Goal: Task Accomplishment & Management: Complete application form

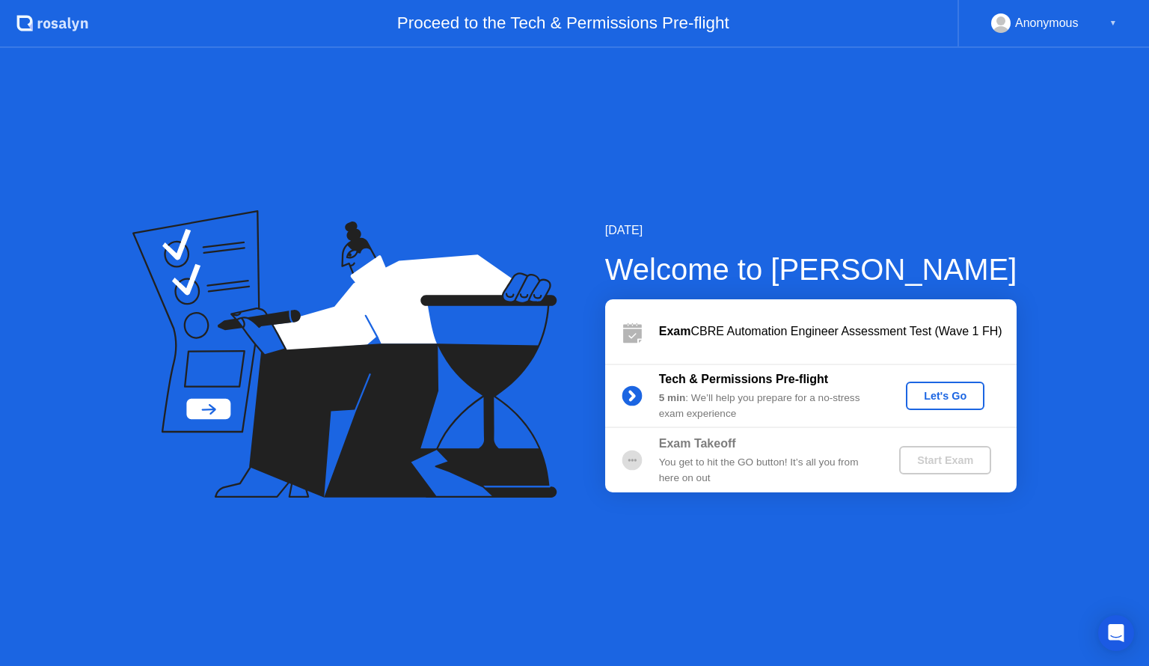
click at [943, 398] on div "Let's Go" at bounding box center [945, 396] width 67 height 12
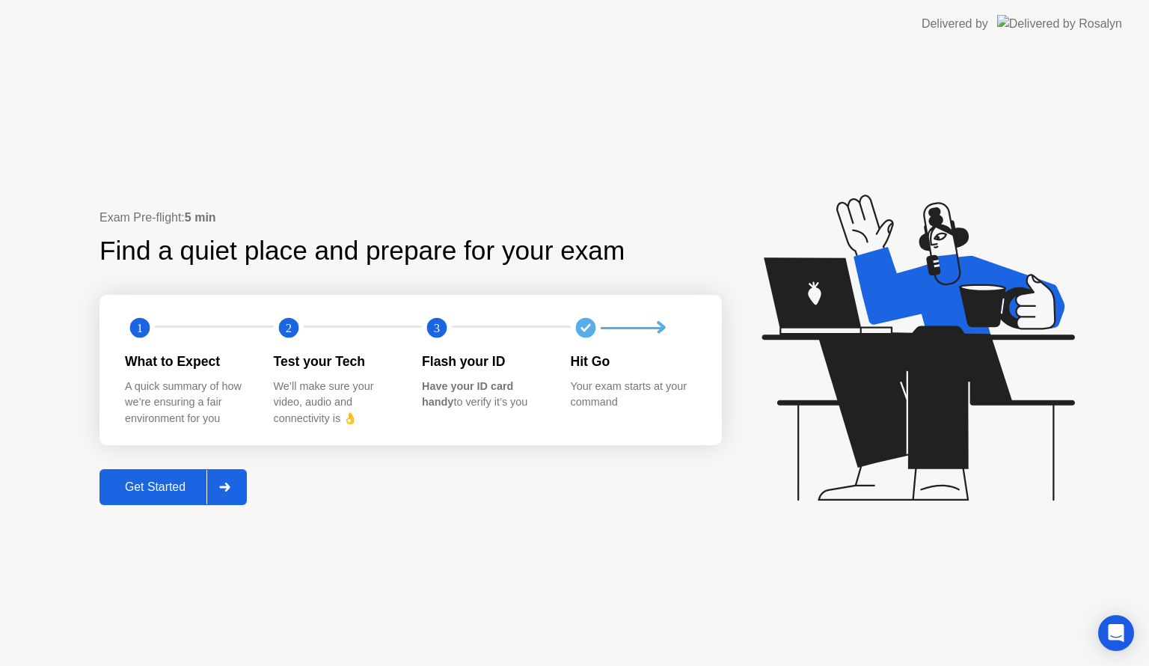
click at [149, 486] on div "Get Started" at bounding box center [155, 486] width 103 height 13
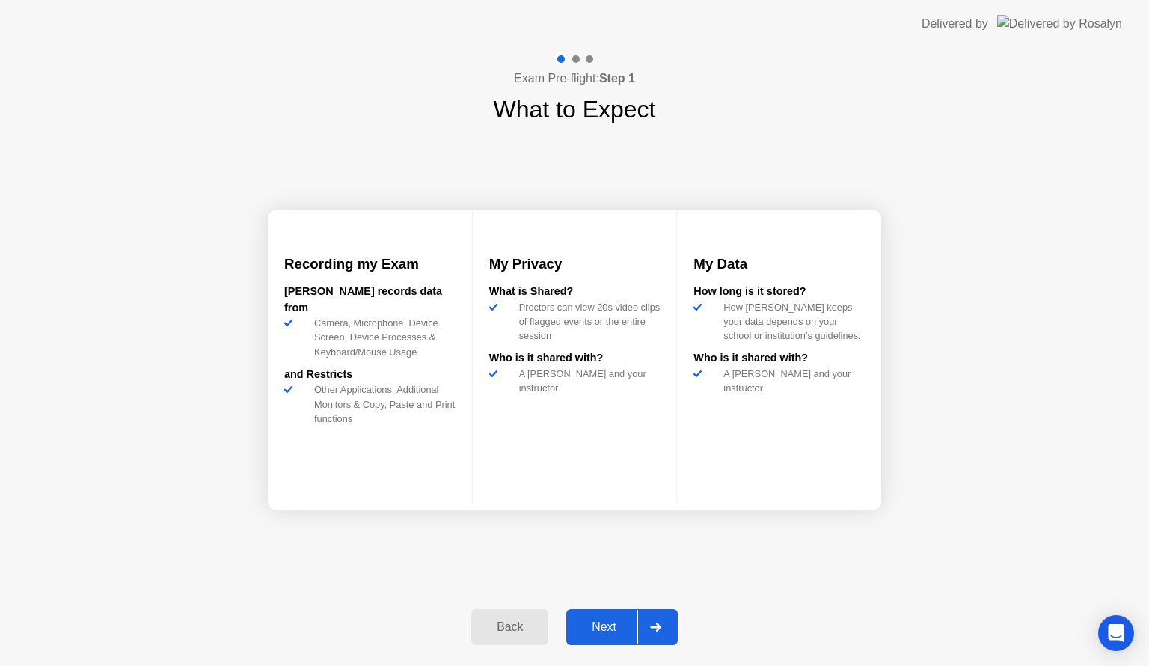
click at [608, 621] on div "Next" at bounding box center [604, 626] width 67 height 13
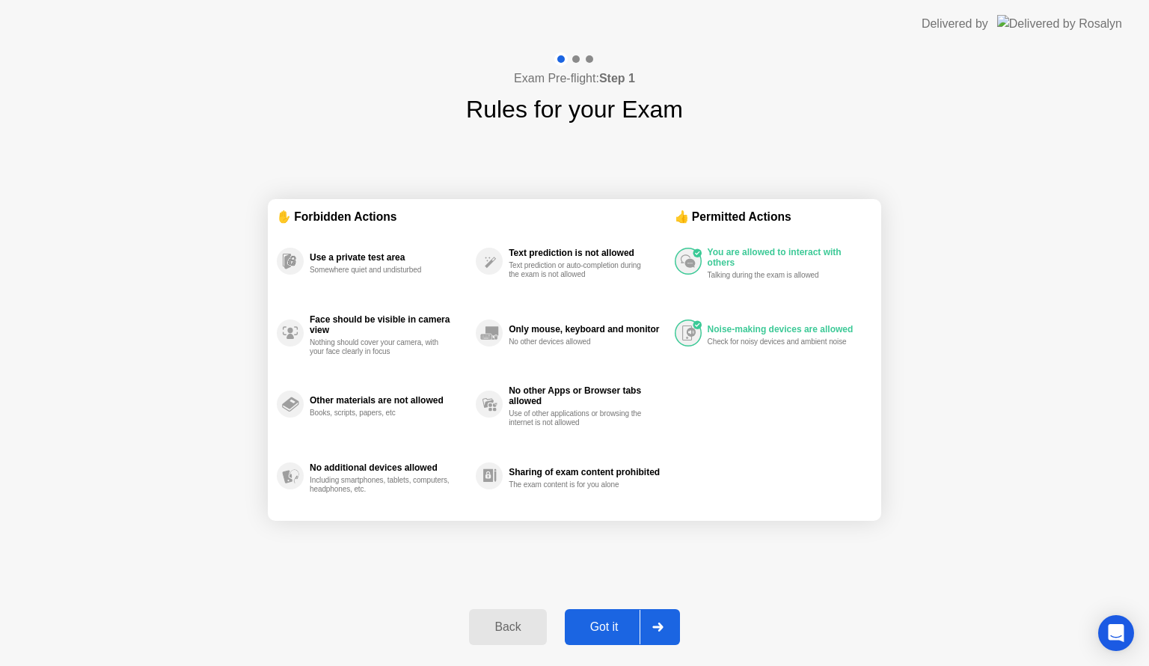
click at [598, 624] on div "Got it" at bounding box center [604, 626] width 70 height 13
select select "**********"
select select "*******"
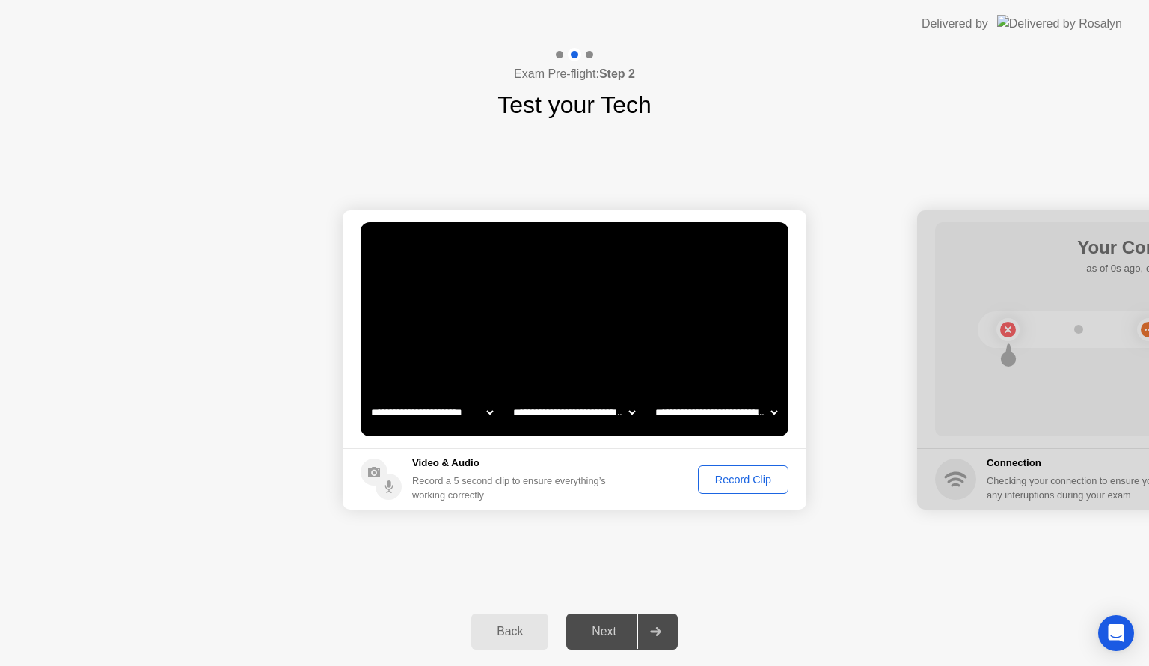
click at [742, 478] on div "Record Clip" at bounding box center [743, 480] width 80 height 12
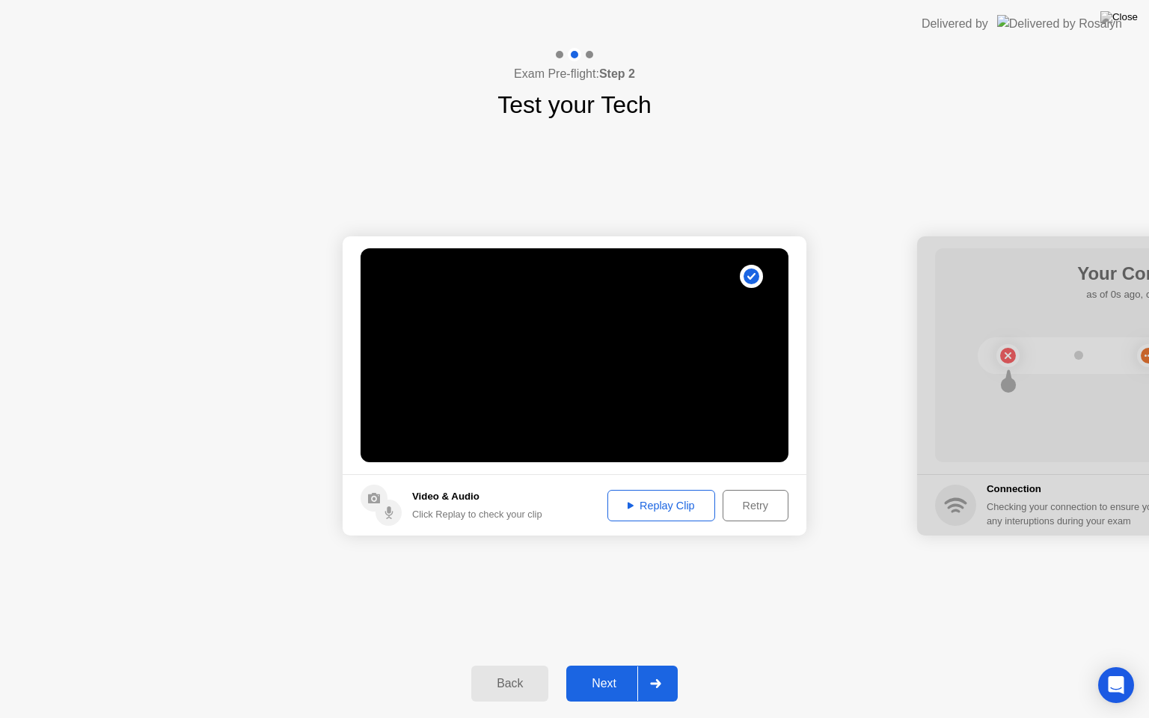
click at [604, 665] on div "Next" at bounding box center [604, 683] width 67 height 13
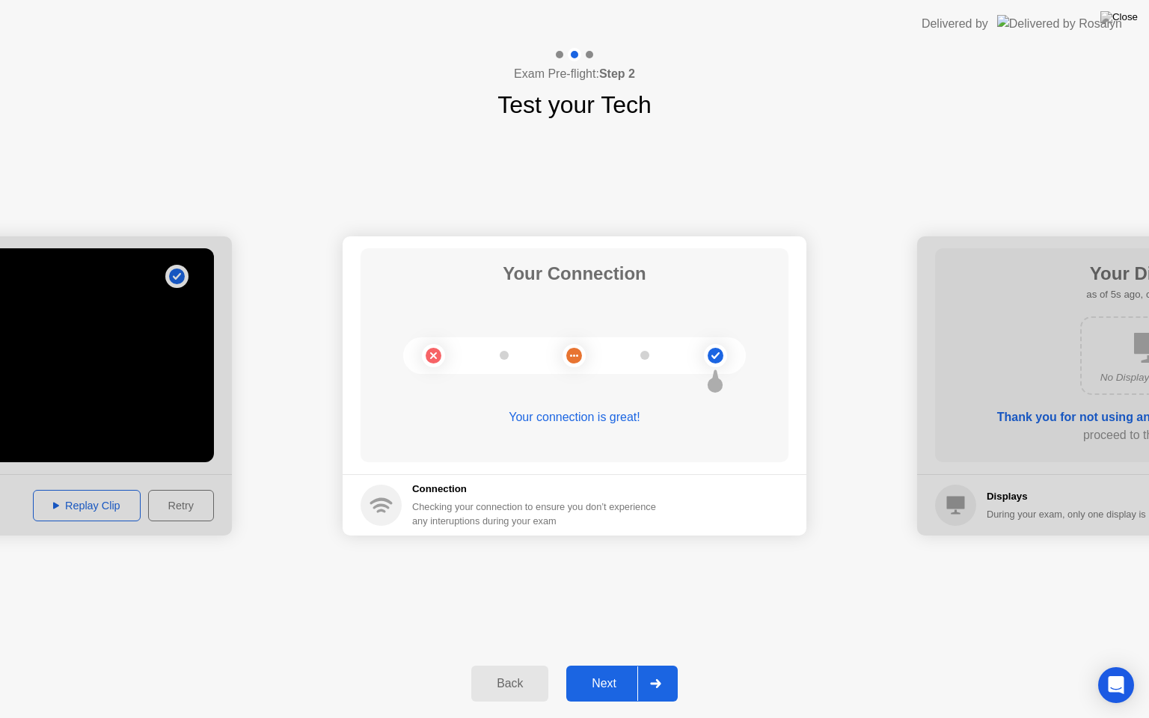
click at [597, 665] on div "Next" at bounding box center [604, 683] width 67 height 13
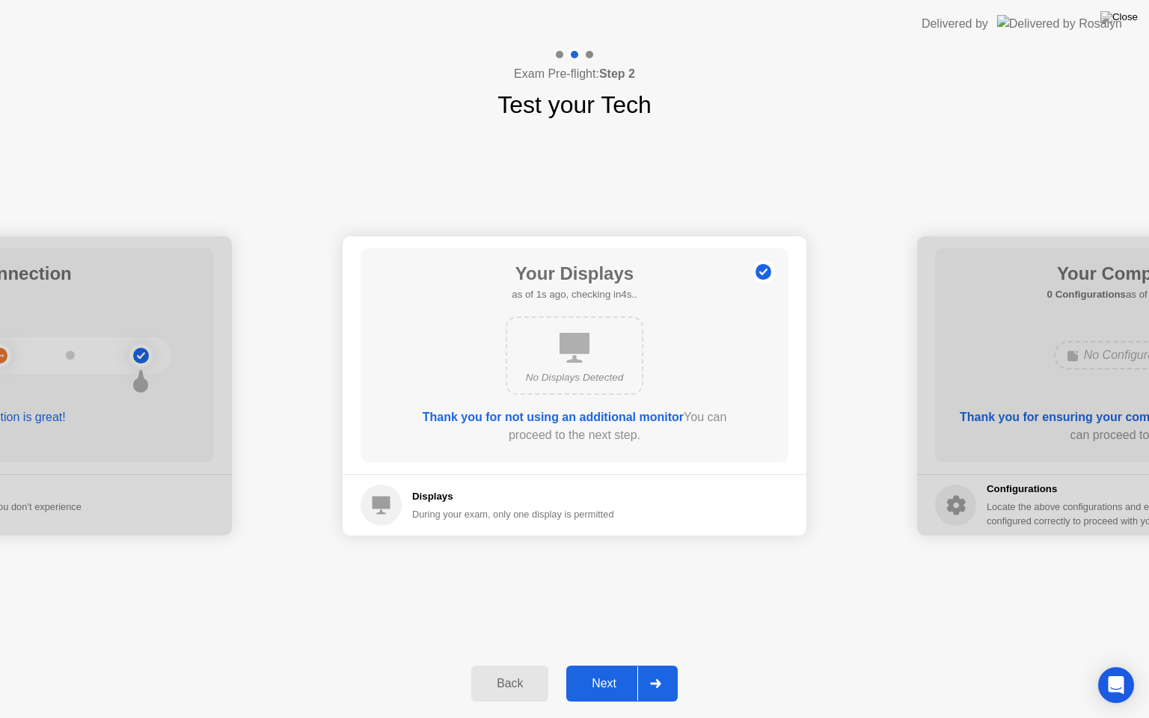
click at [611, 665] on div "Next" at bounding box center [604, 683] width 67 height 13
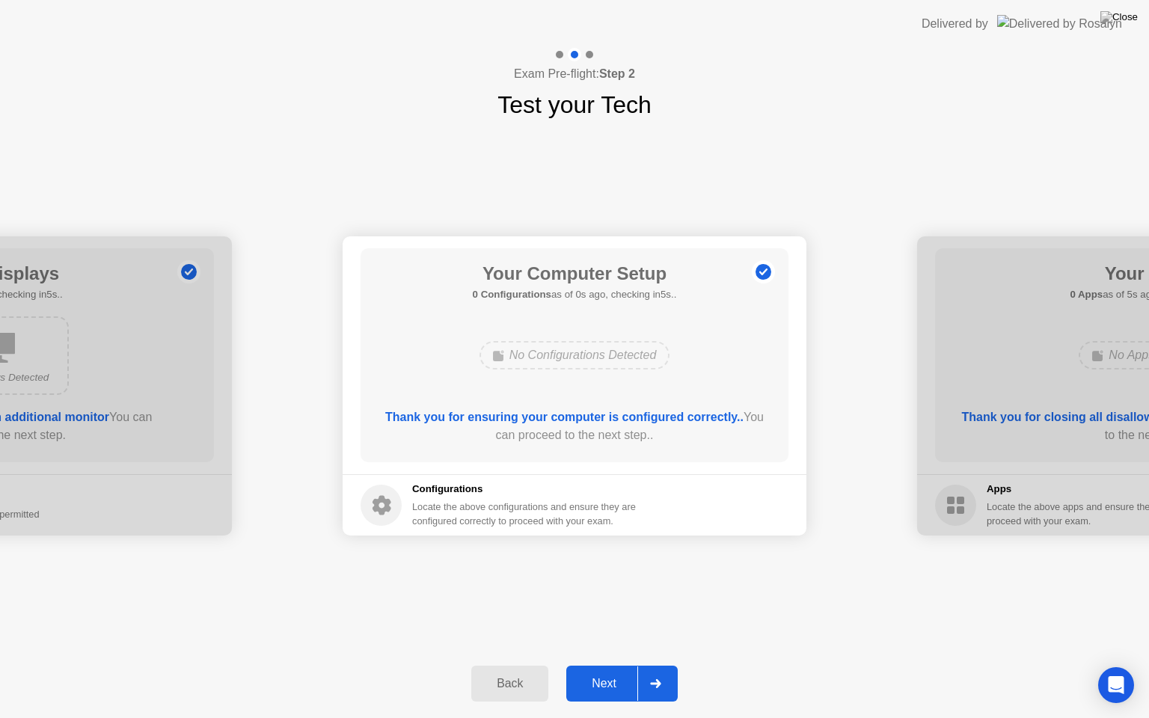
click at [596, 665] on div "Next" at bounding box center [604, 683] width 67 height 13
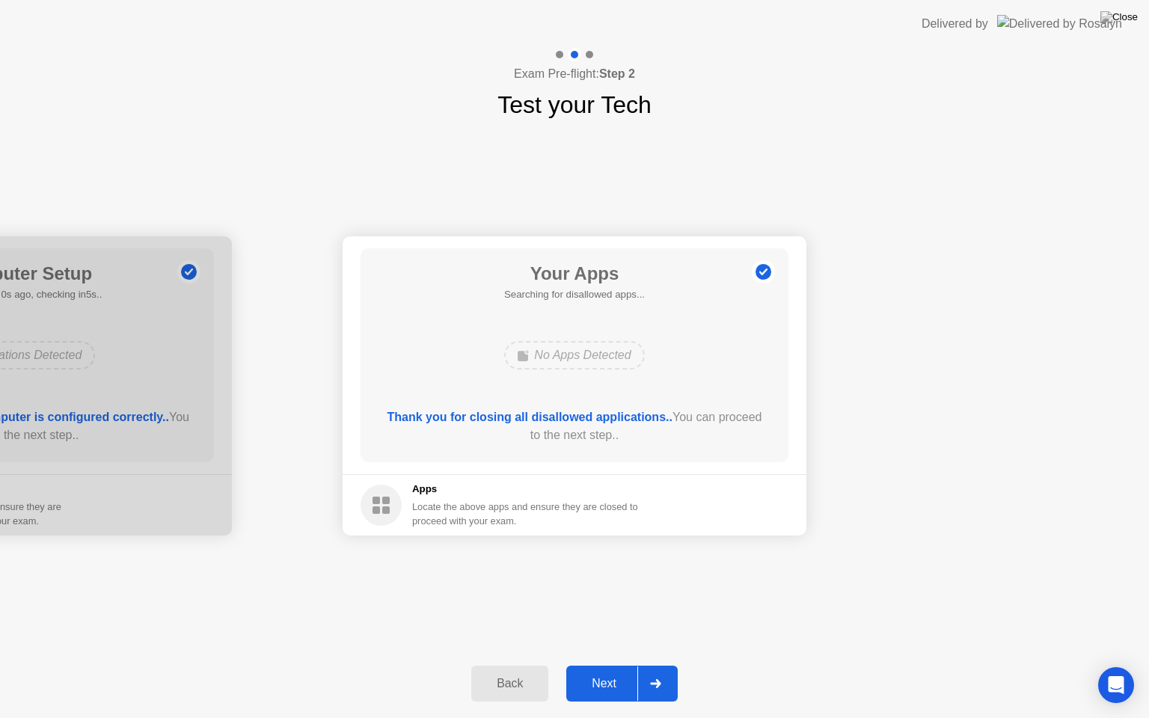
click at [615, 665] on div "Next" at bounding box center [604, 683] width 67 height 13
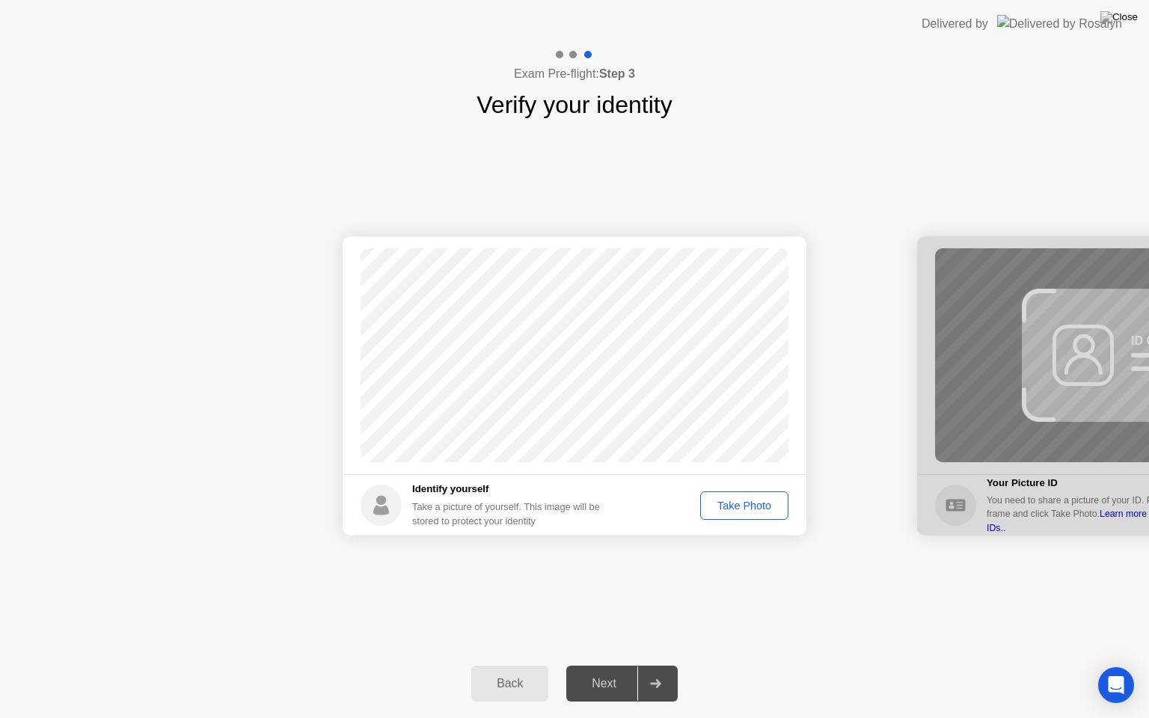
click at [712, 494] on button "Take Photo" at bounding box center [744, 506] width 88 height 28
click at [618, 665] on div "Next" at bounding box center [604, 683] width 67 height 13
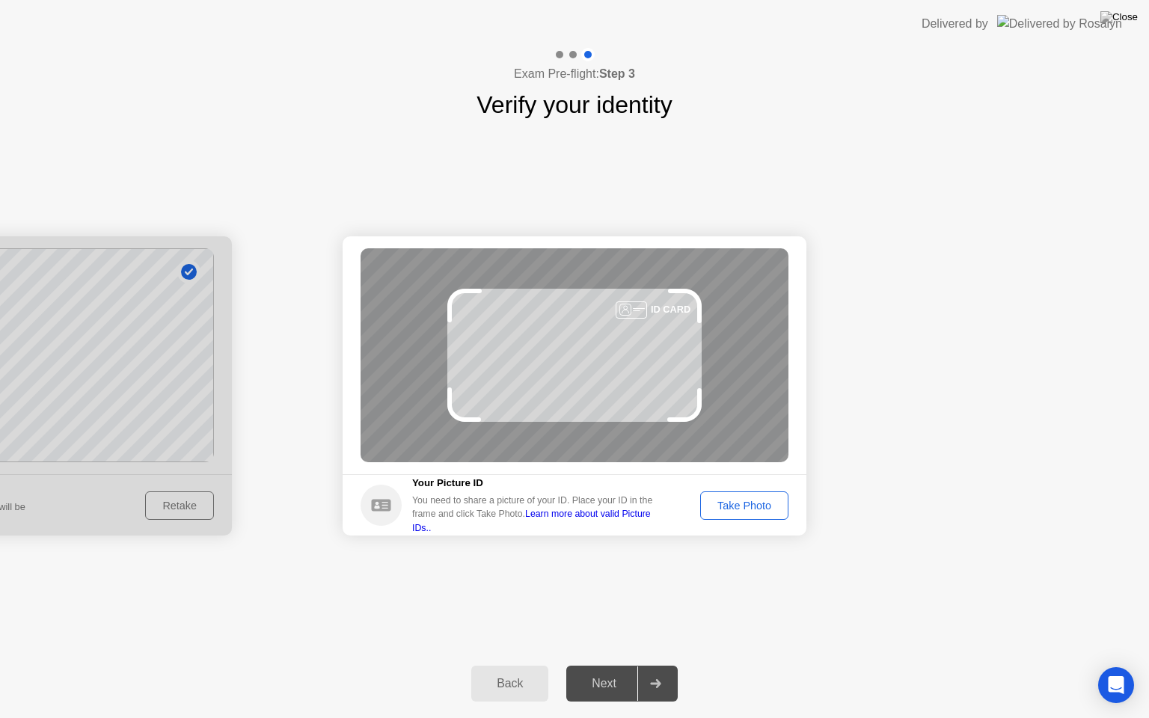
click at [752, 504] on div "Take Photo" at bounding box center [745, 506] width 78 height 12
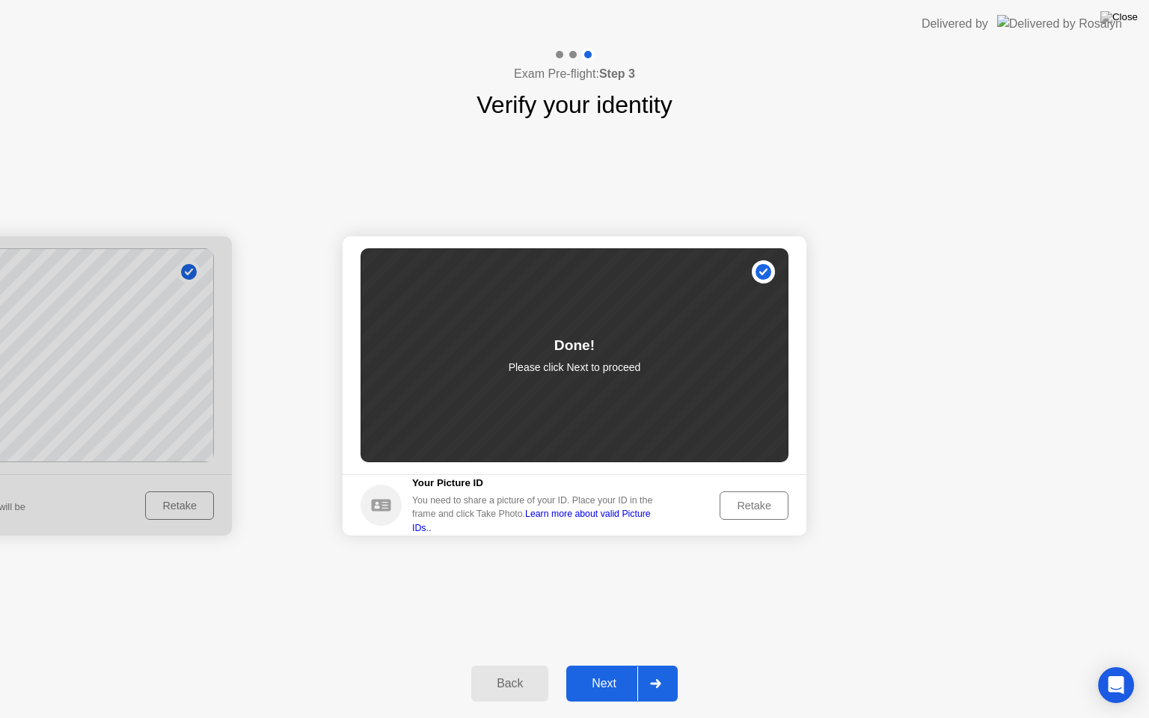
click at [625, 665] on div "Next" at bounding box center [604, 683] width 67 height 13
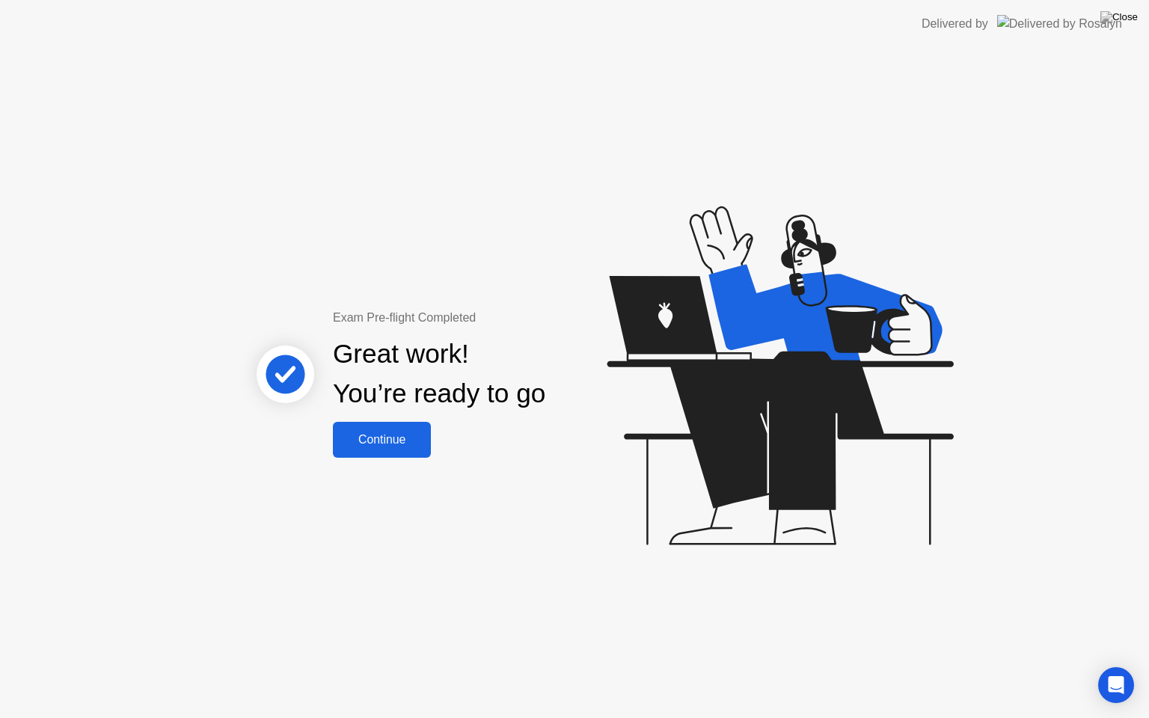
click at [398, 434] on div "Continue" at bounding box center [381, 439] width 89 height 13
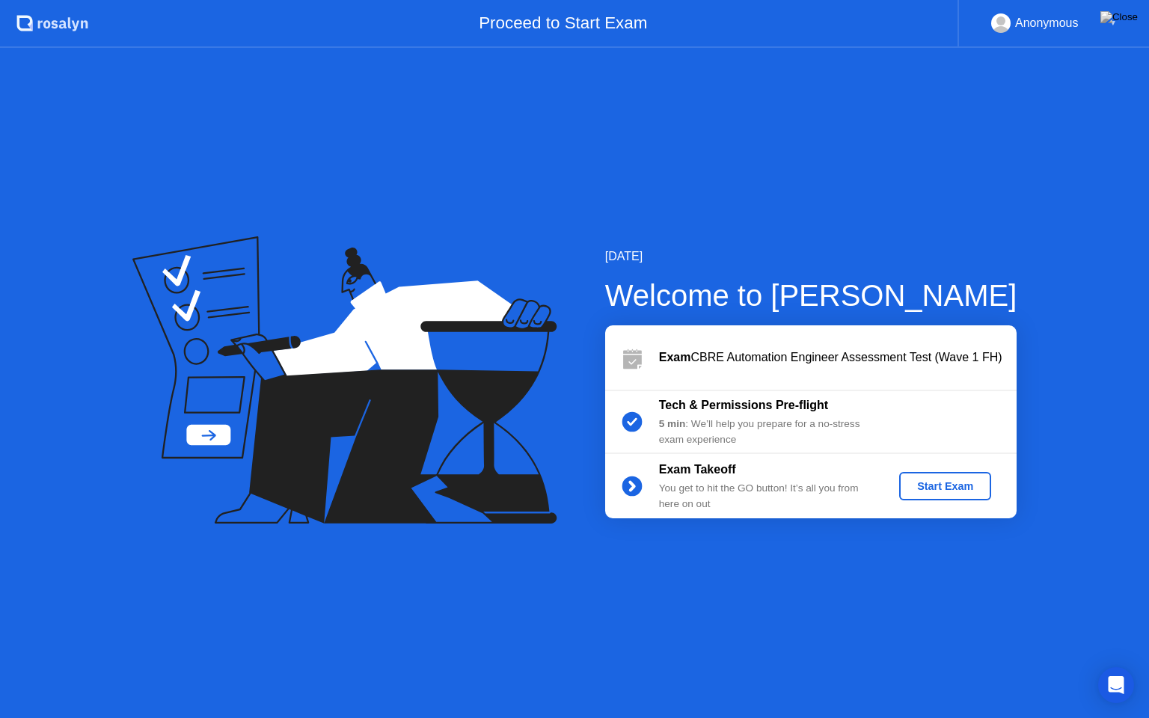
click at [946, 492] on div "Start Exam" at bounding box center [945, 486] width 80 height 12
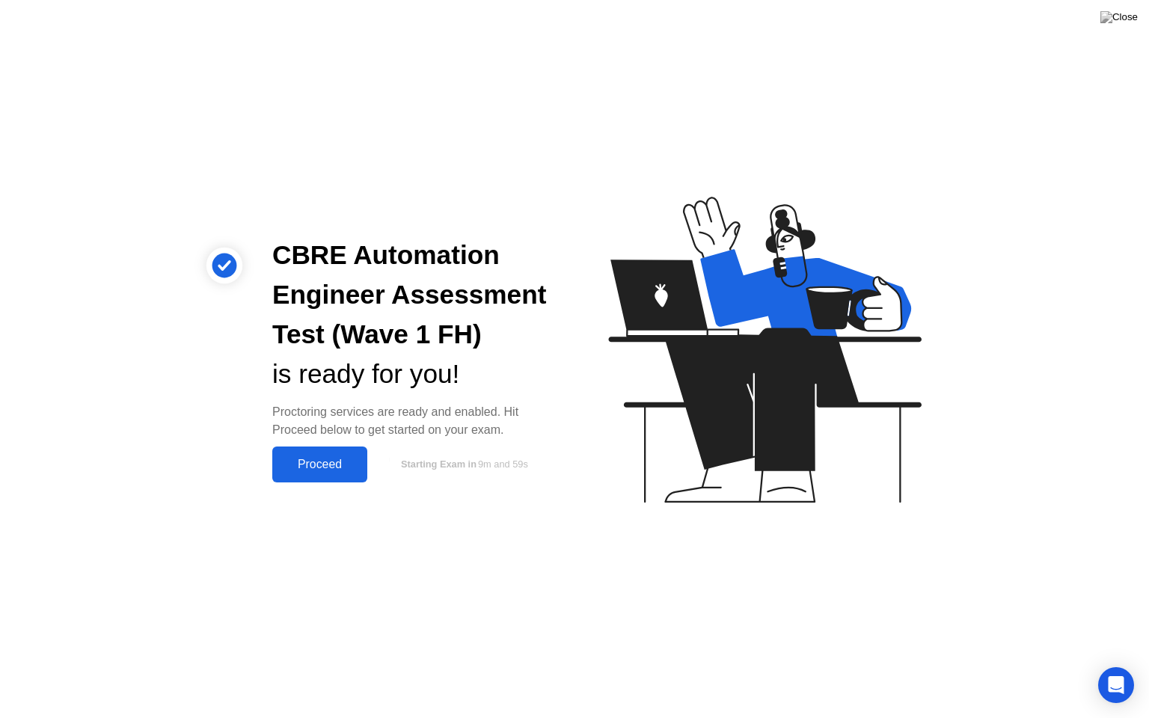
click at [325, 466] on div "Proceed" at bounding box center [320, 464] width 86 height 13
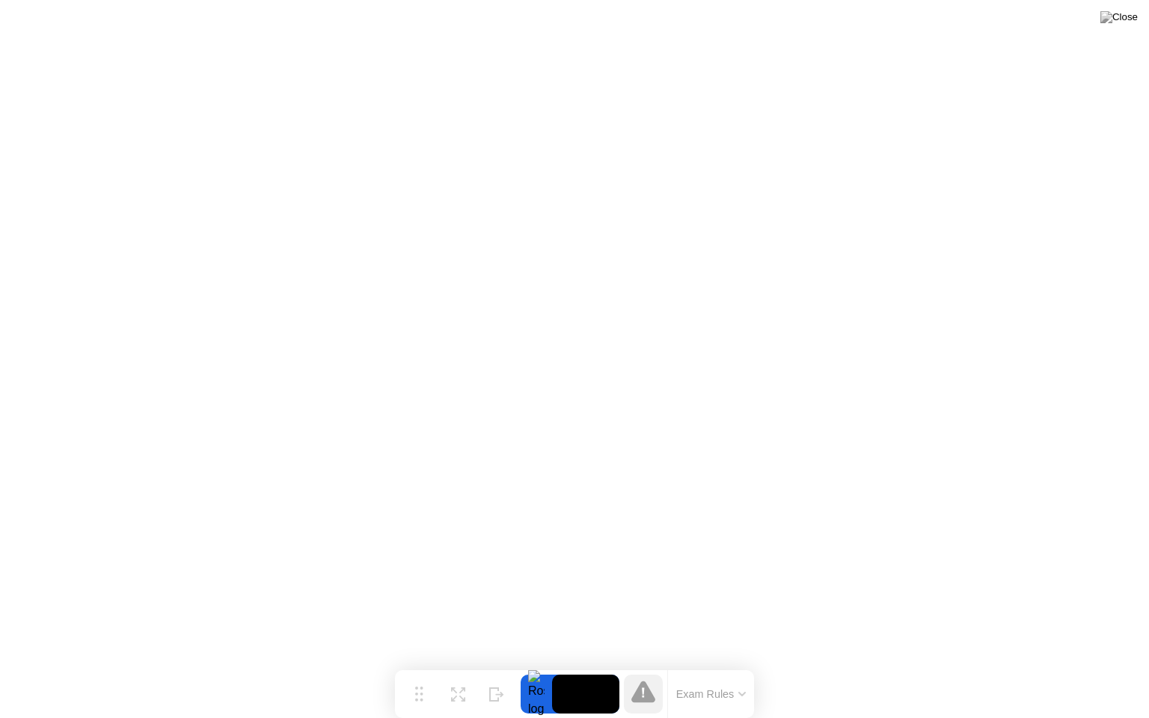
click at [729, 665] on button "Exam Rules" at bounding box center [711, 694] width 79 height 13
